Goal: Task Accomplishment & Management: Complete application form

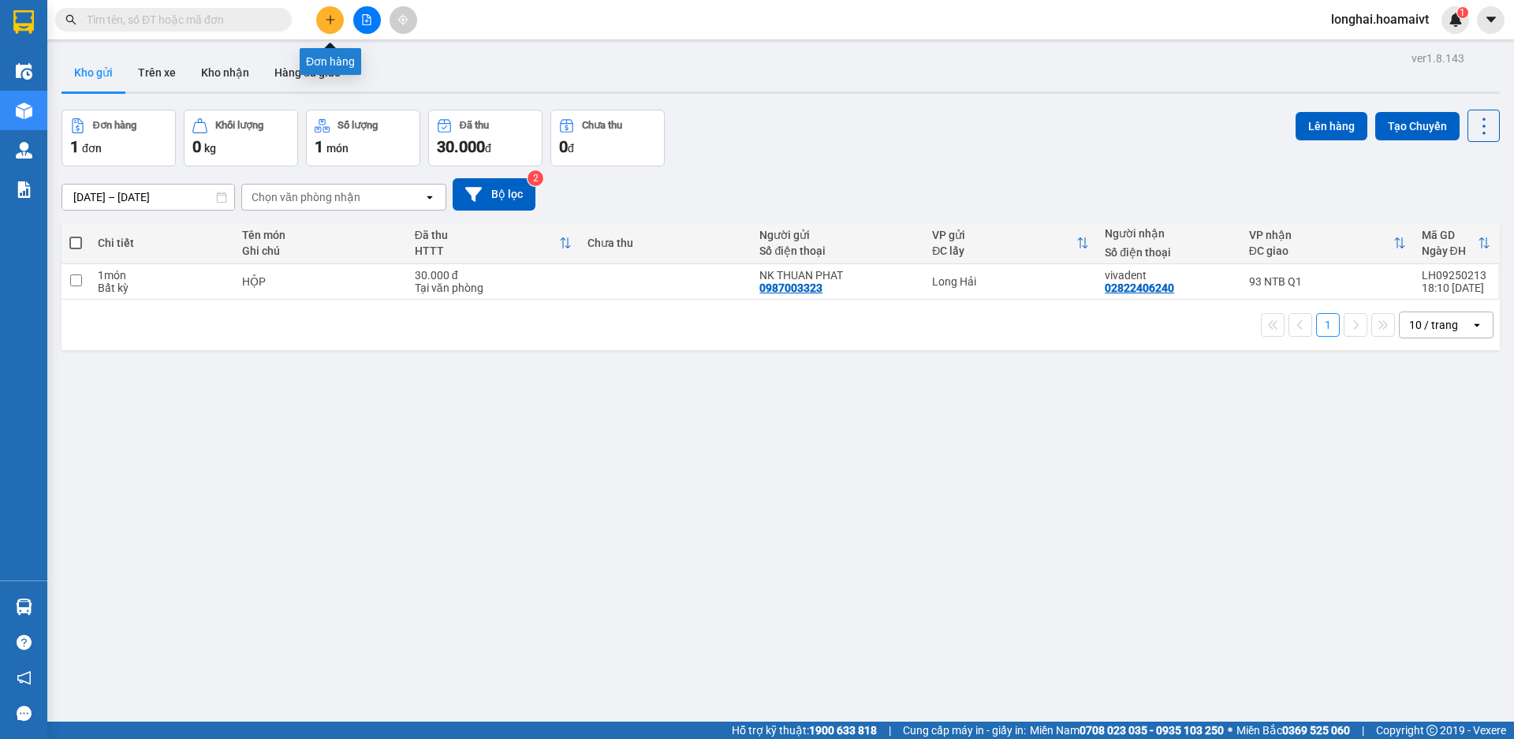
click at [334, 17] on icon "plus" at bounding box center [330, 19] width 11 height 11
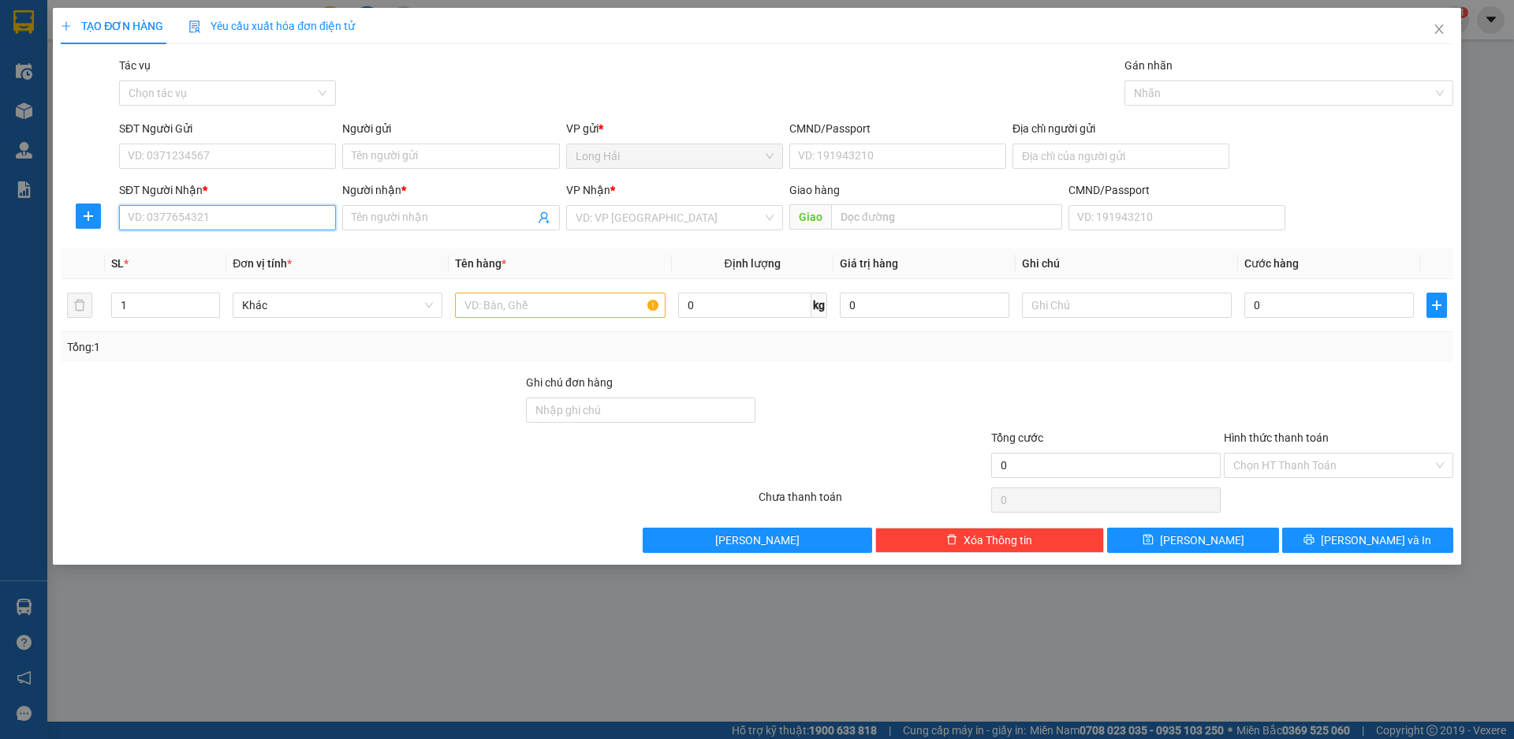
click at [241, 217] on input "SĐT Người Nhận *" at bounding box center [227, 217] width 217 height 25
type input "0909136316"
click at [212, 256] on div "0909136316 - NAM" at bounding box center [228, 249] width 198 height 17
type input "LONG HAI"
type input "NAM"
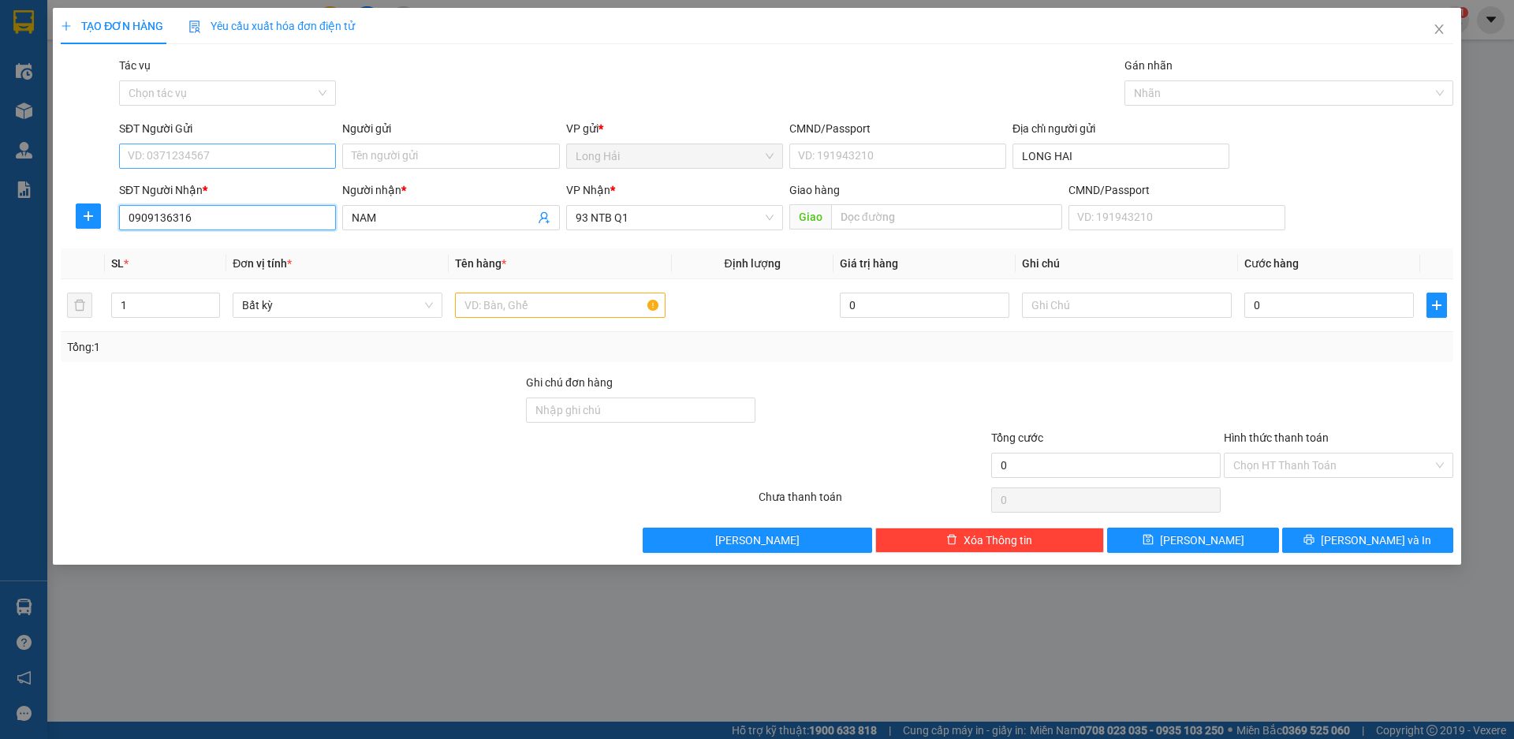
type input "0909136316"
click at [259, 159] on input "SĐT Người Gửi" at bounding box center [227, 156] width 217 height 25
click at [252, 180] on div "0797919595 - LAM" at bounding box center [228, 187] width 198 height 17
type input "0797919595"
type input "LAM"
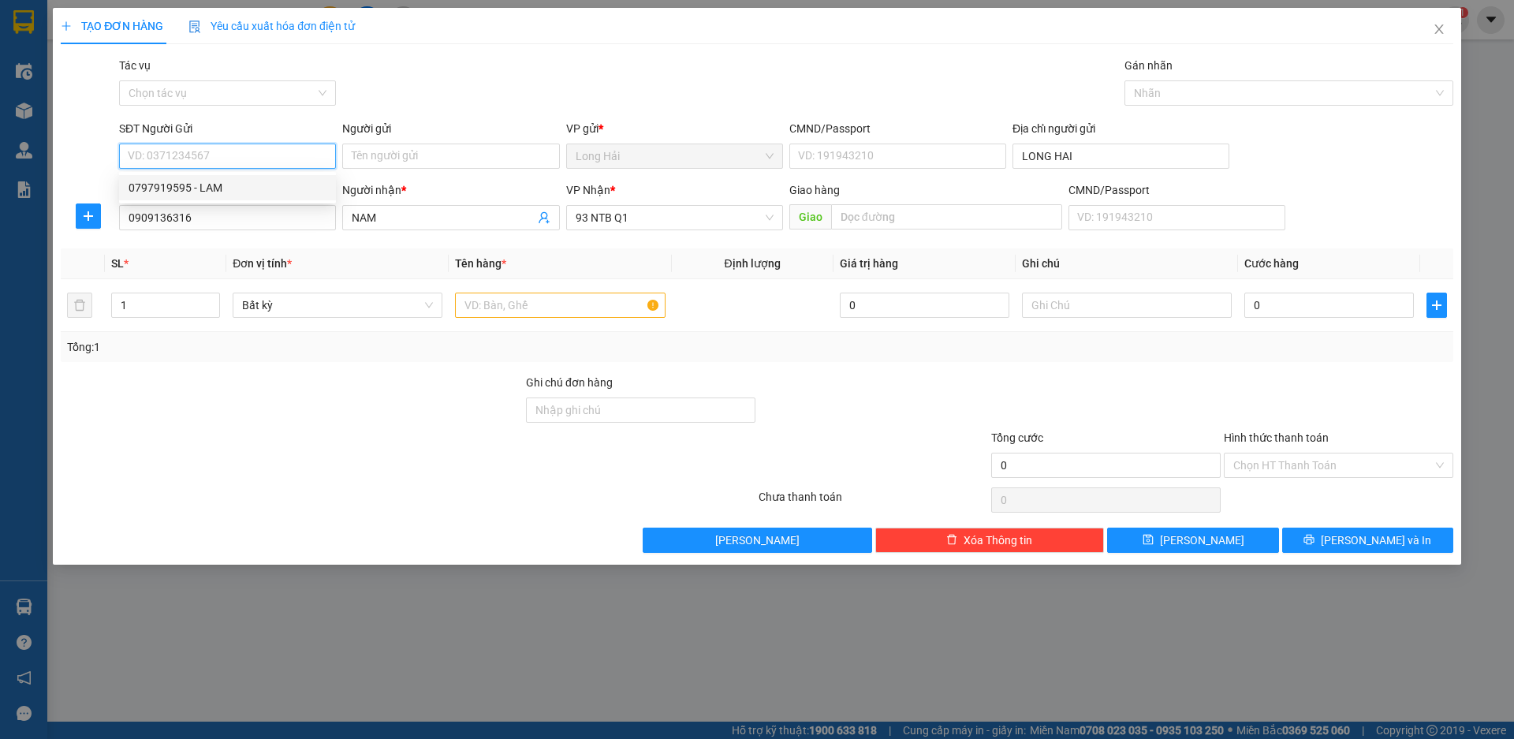
type input "077190000246"
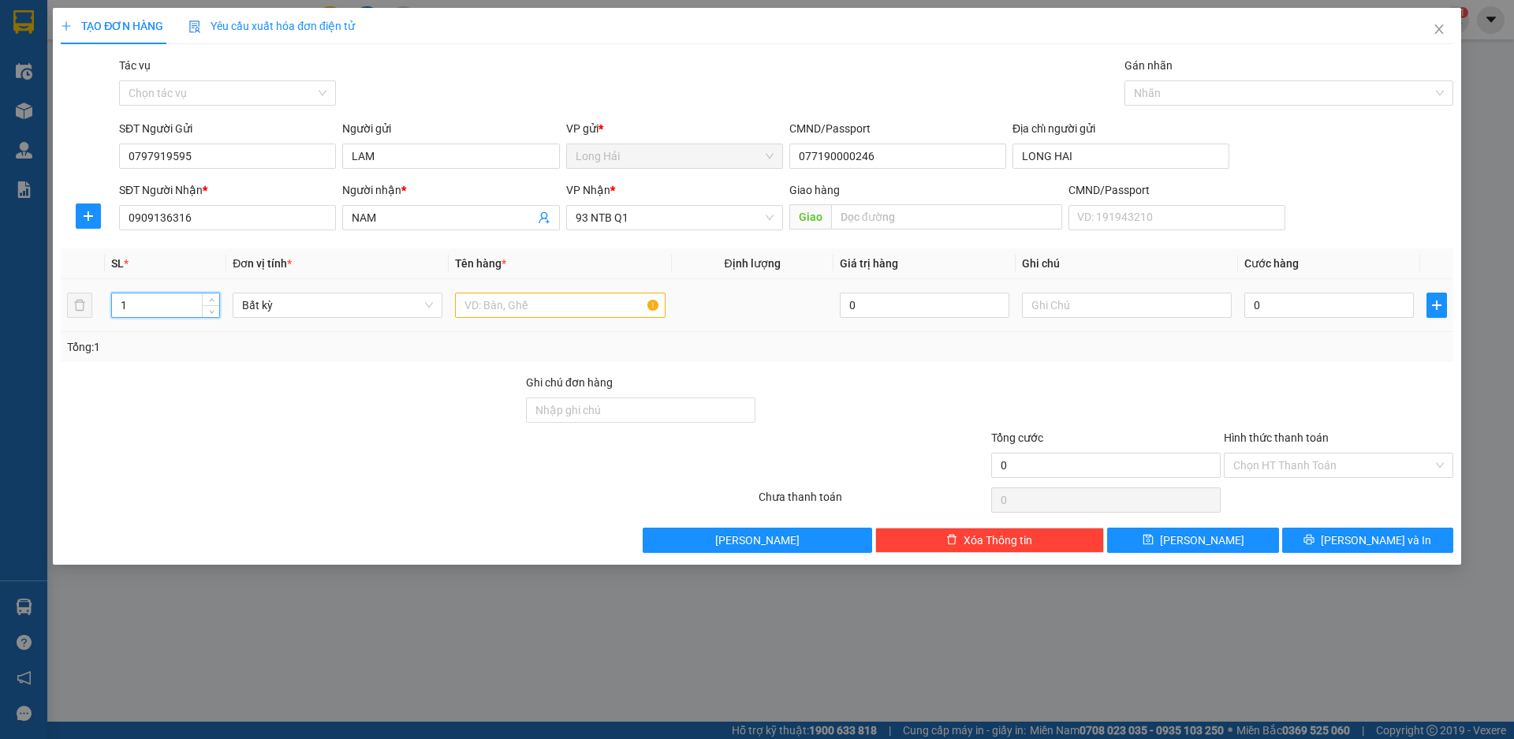
click at [136, 307] on input "1" at bounding box center [165, 305] width 107 height 24
type input "2"
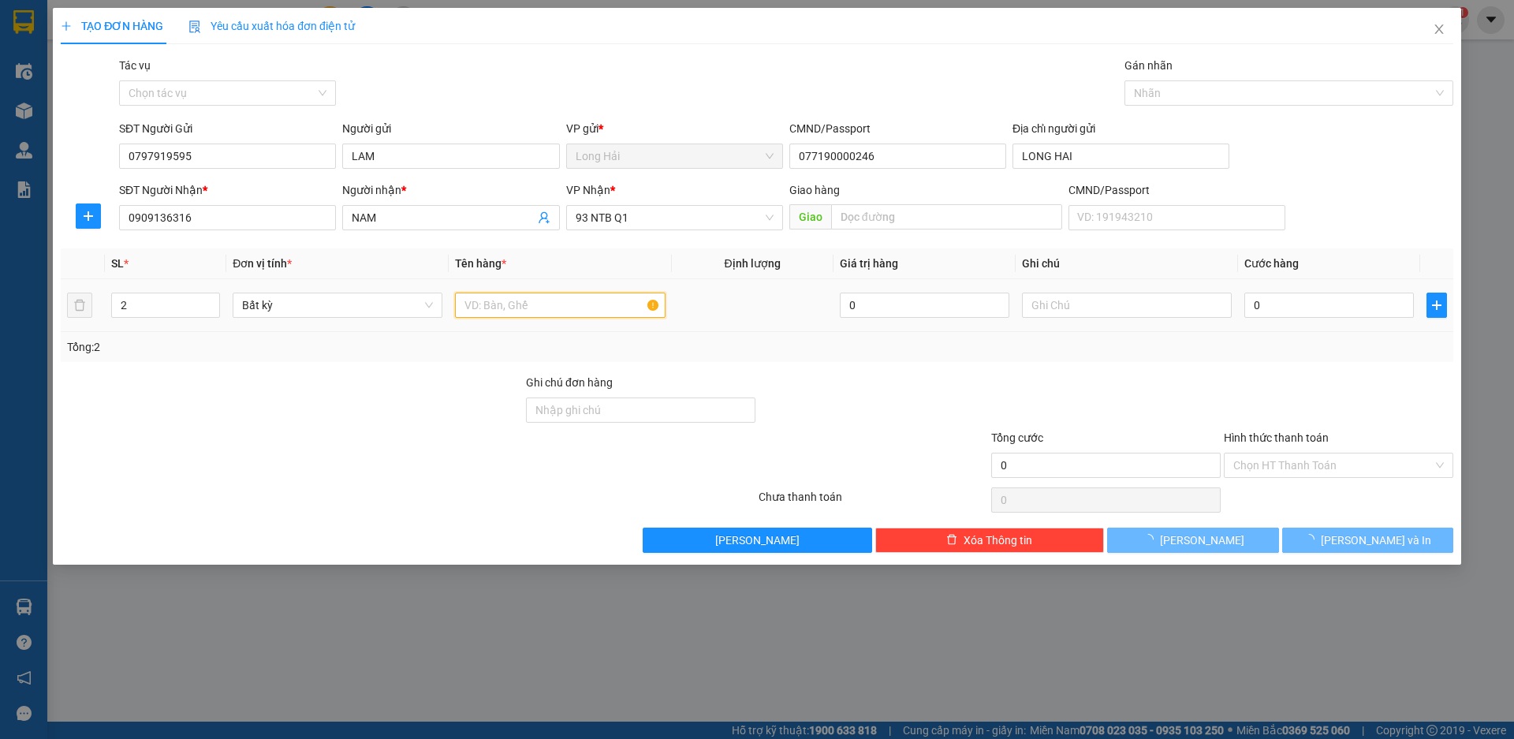
click at [509, 305] on input "text" at bounding box center [560, 305] width 210 height 25
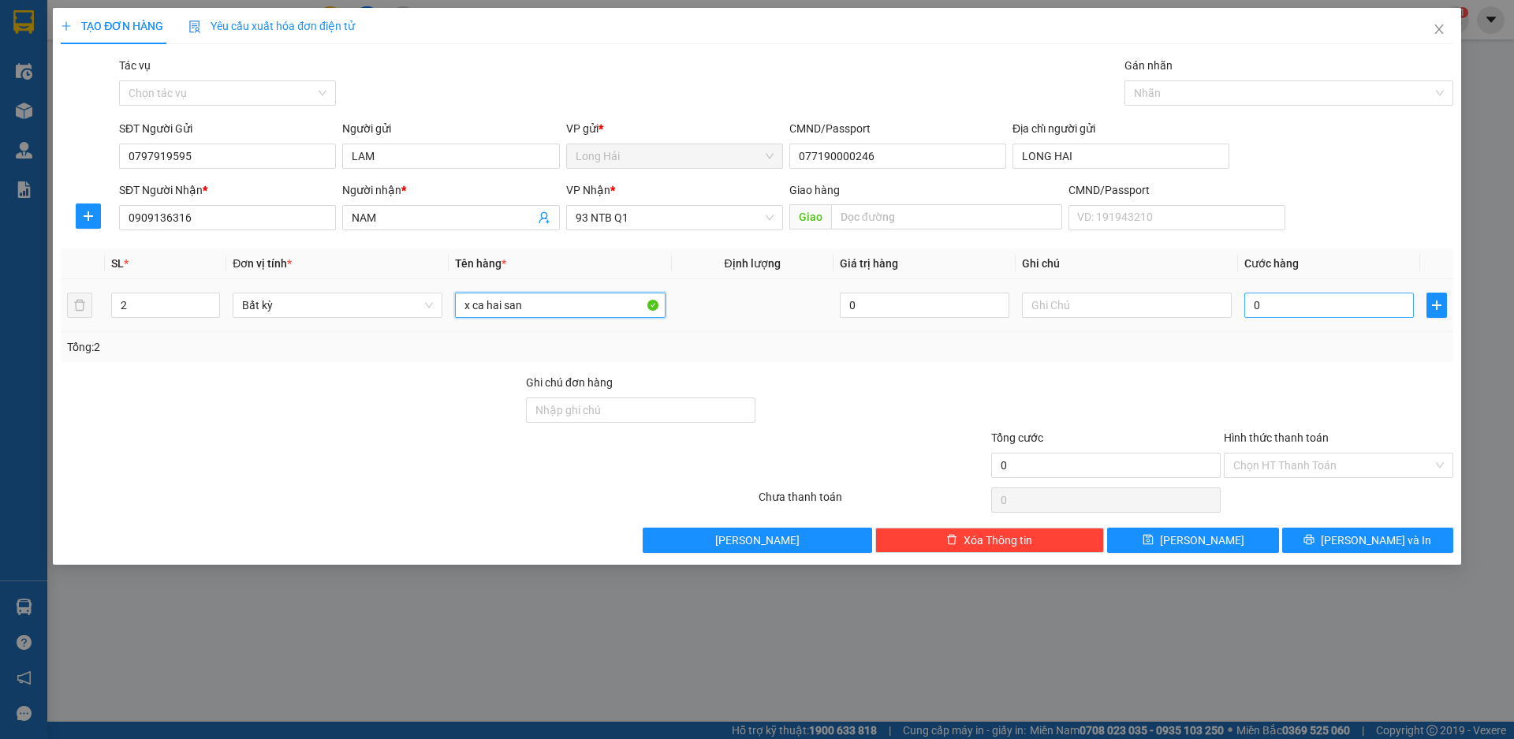
type input "x ca hai san"
click at [1276, 304] on input "0" at bounding box center [1330, 305] width 170 height 25
type input "1"
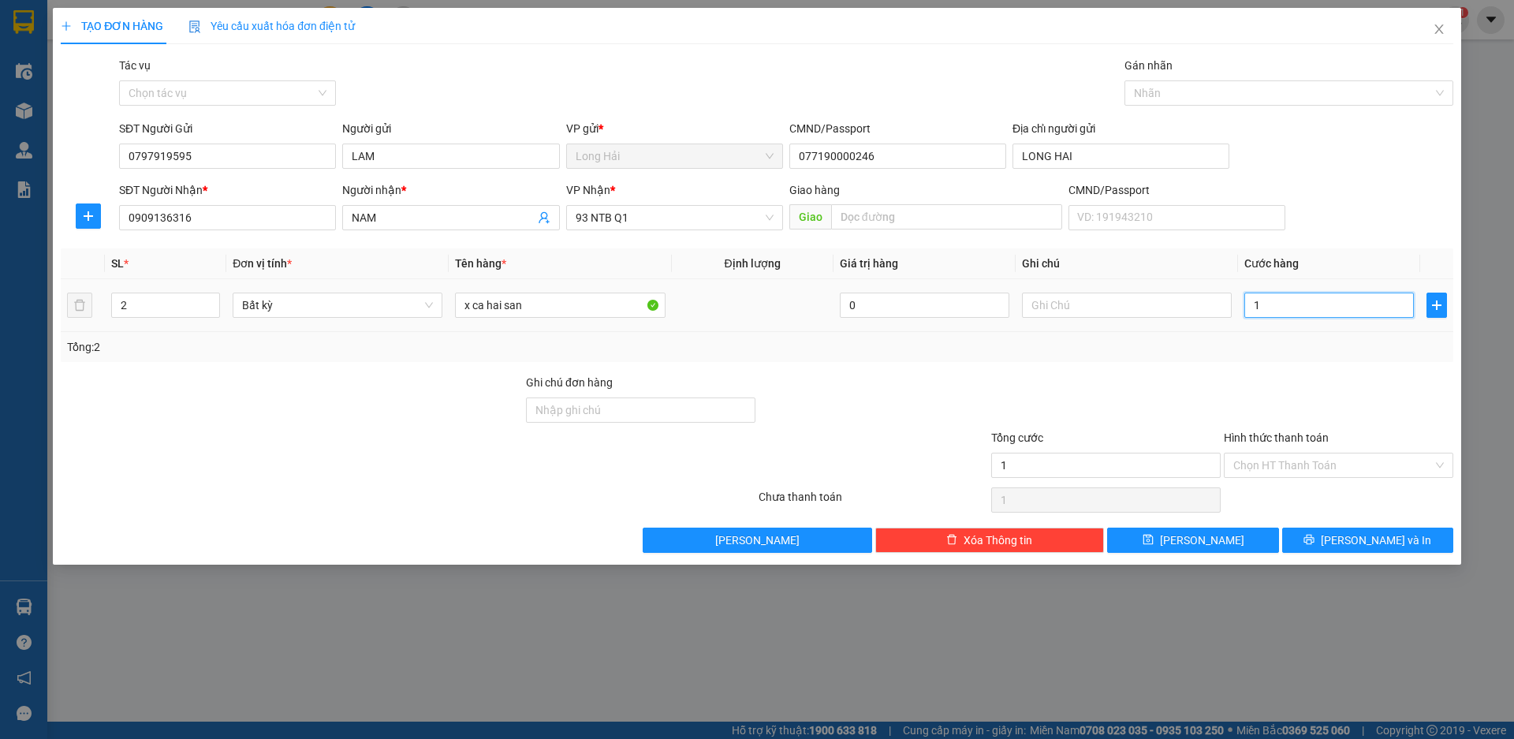
type input "16"
type input "160"
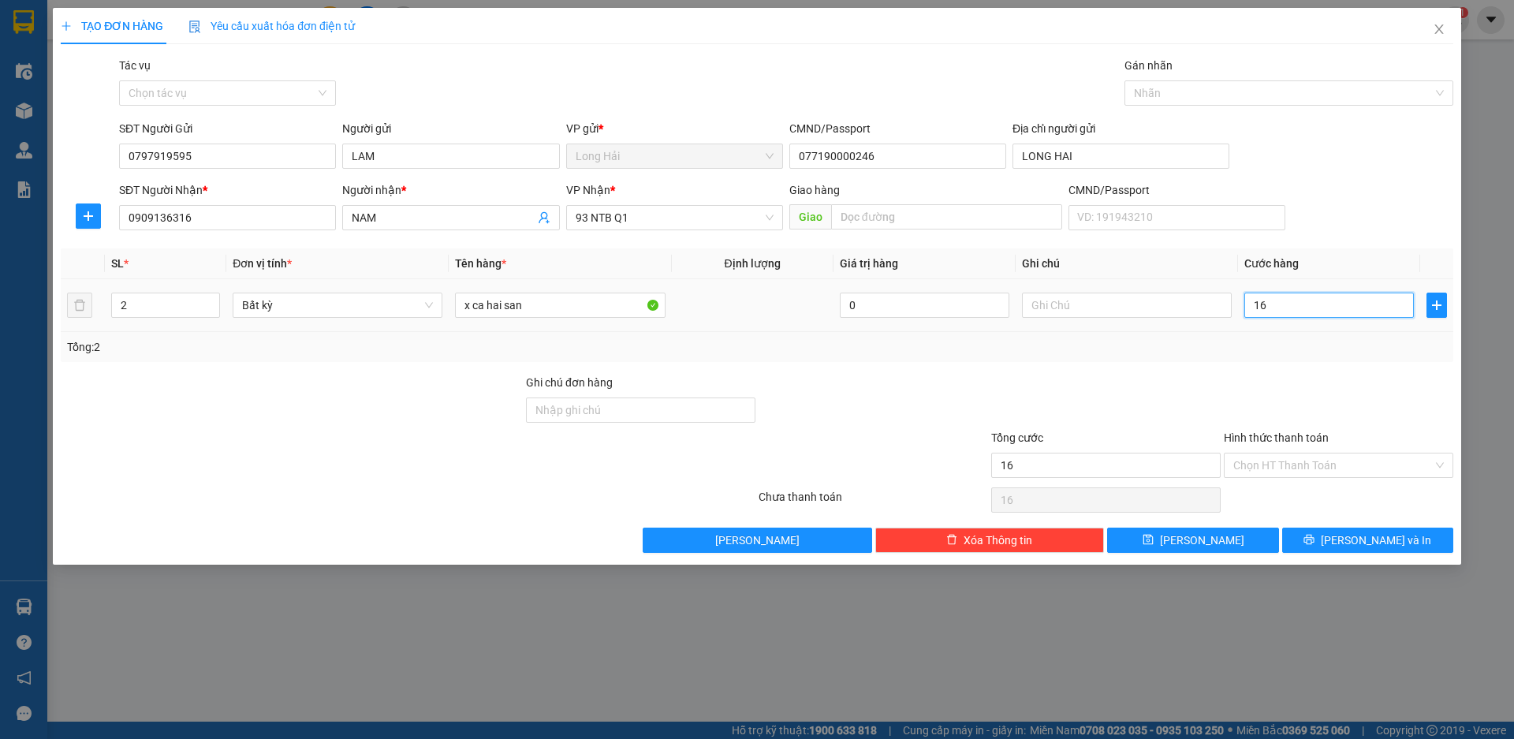
type input "160"
type input "160.000"
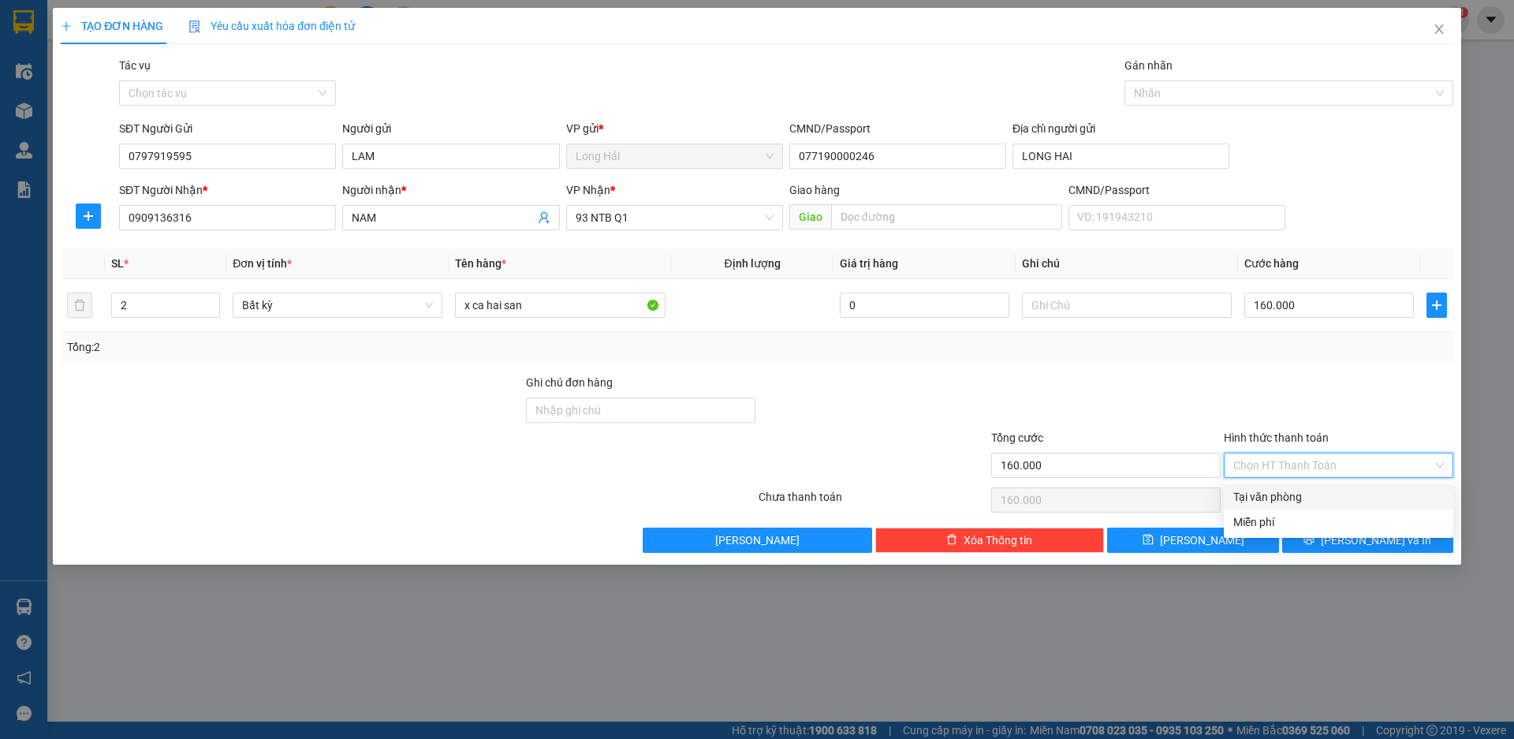
click at [1373, 468] on input "Hình thức thanh toán" at bounding box center [1334, 466] width 200 height 24
click at [1368, 496] on div "Tại văn phòng" at bounding box center [1339, 496] width 211 height 17
type input "0"
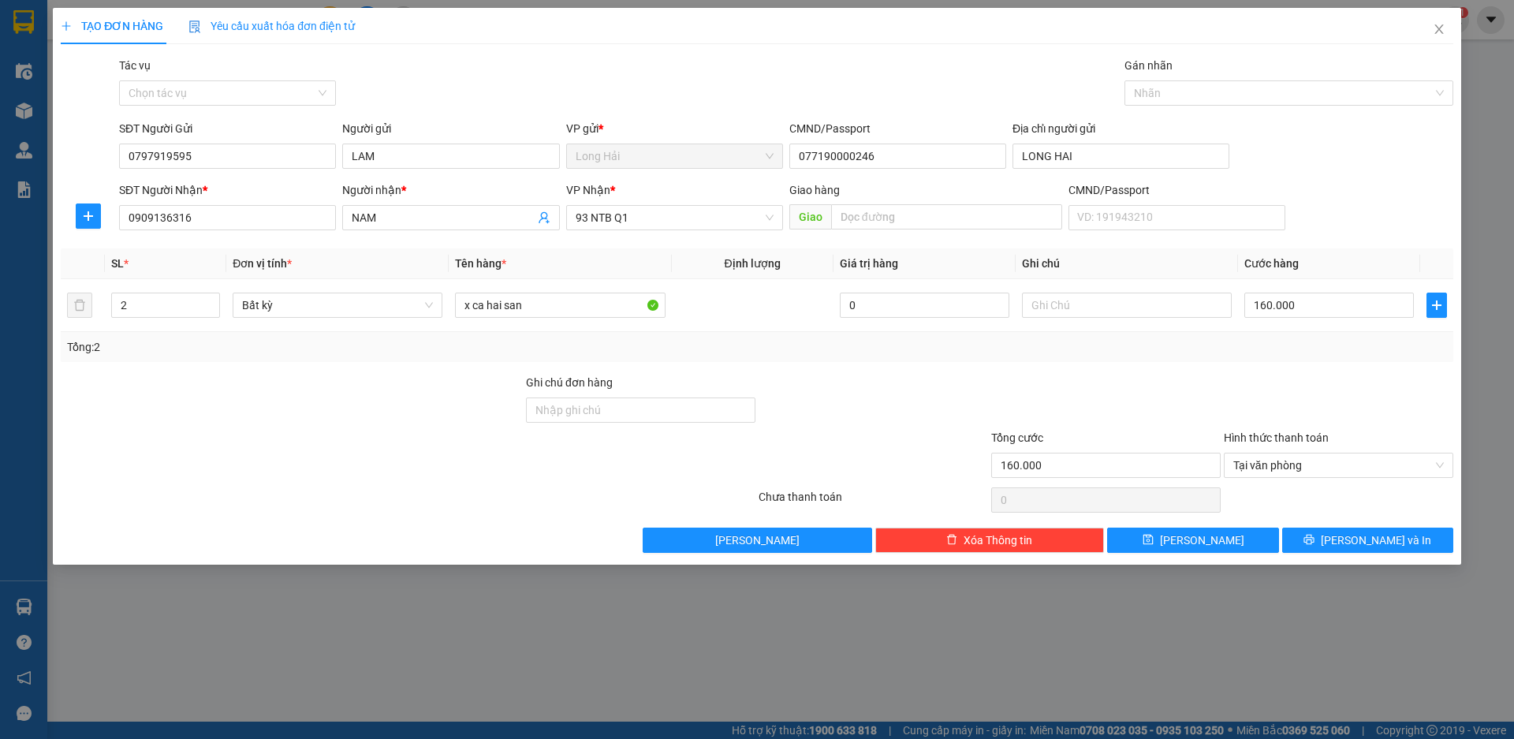
click at [1369, 553] on div "TẠO ĐƠN HÀNG Yêu cầu xuất hóa đơn điện tử Transit Pickup Surcharge Ids Transit …" at bounding box center [757, 286] width 1409 height 557
click at [1365, 534] on span "[PERSON_NAME] và In" at bounding box center [1376, 540] width 110 height 17
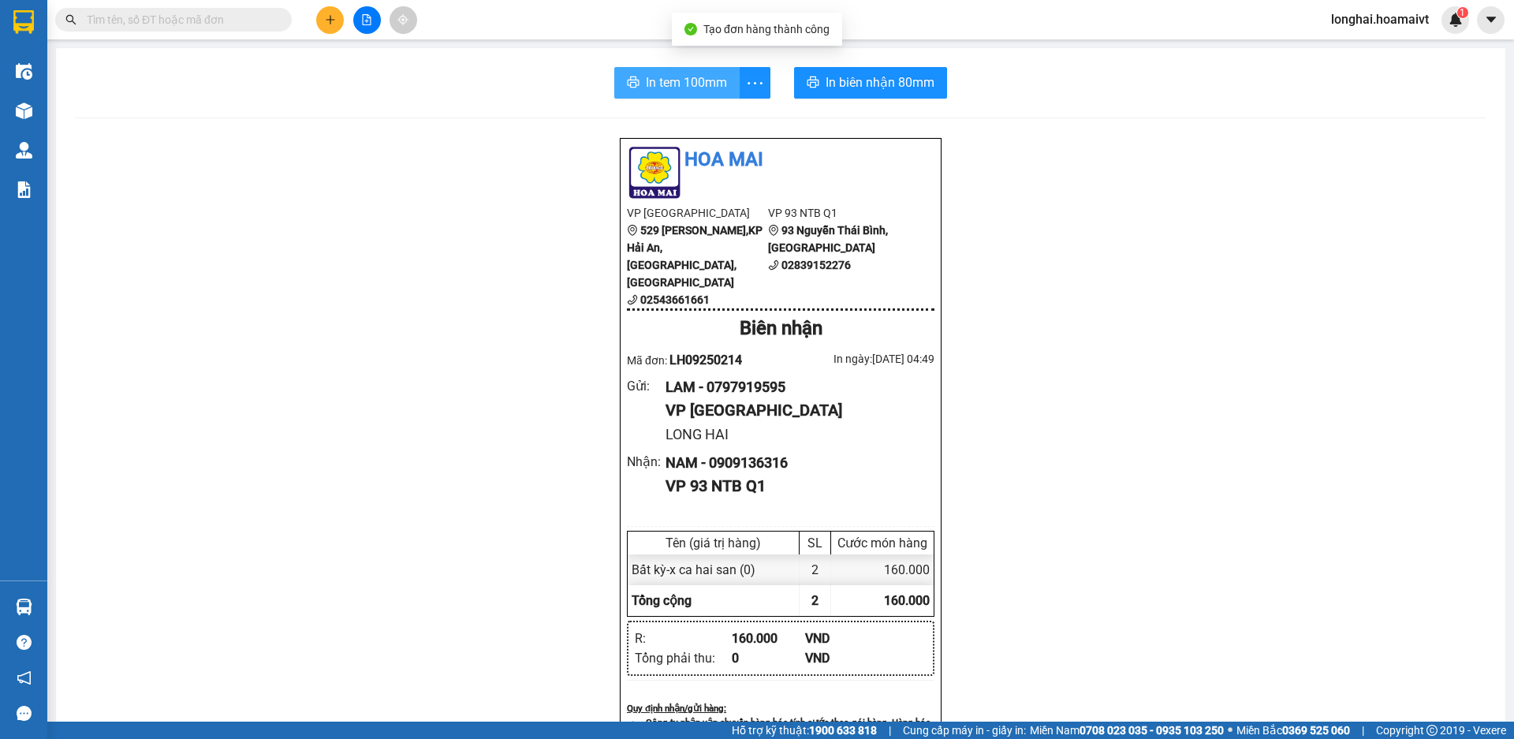
click at [666, 94] on button "In tem 100mm" at bounding box center [676, 83] width 125 height 32
click at [701, 89] on span "In tem 100mm" at bounding box center [686, 83] width 81 height 20
